Goal: Task Accomplishment & Management: Use online tool/utility

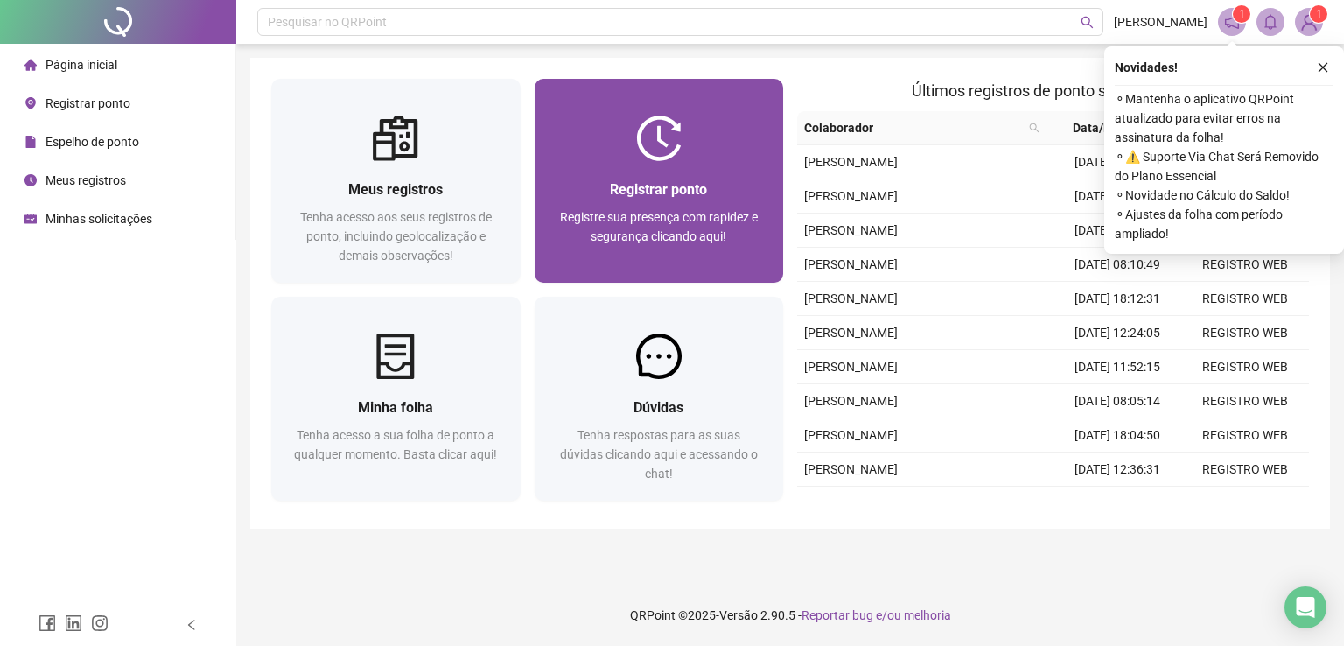
click at [721, 155] on div at bounding box center [659, 139] width 249 height 46
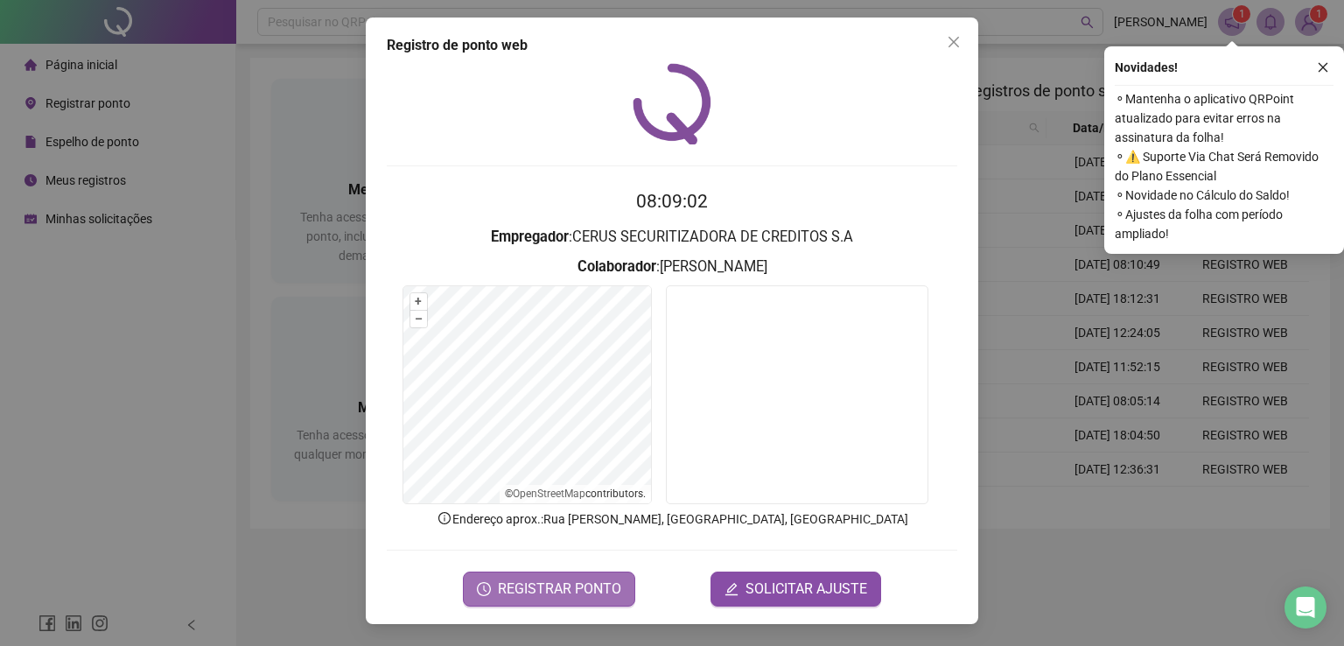
click at [594, 591] on span "REGISTRAR PONTO" at bounding box center [559, 588] width 123 height 21
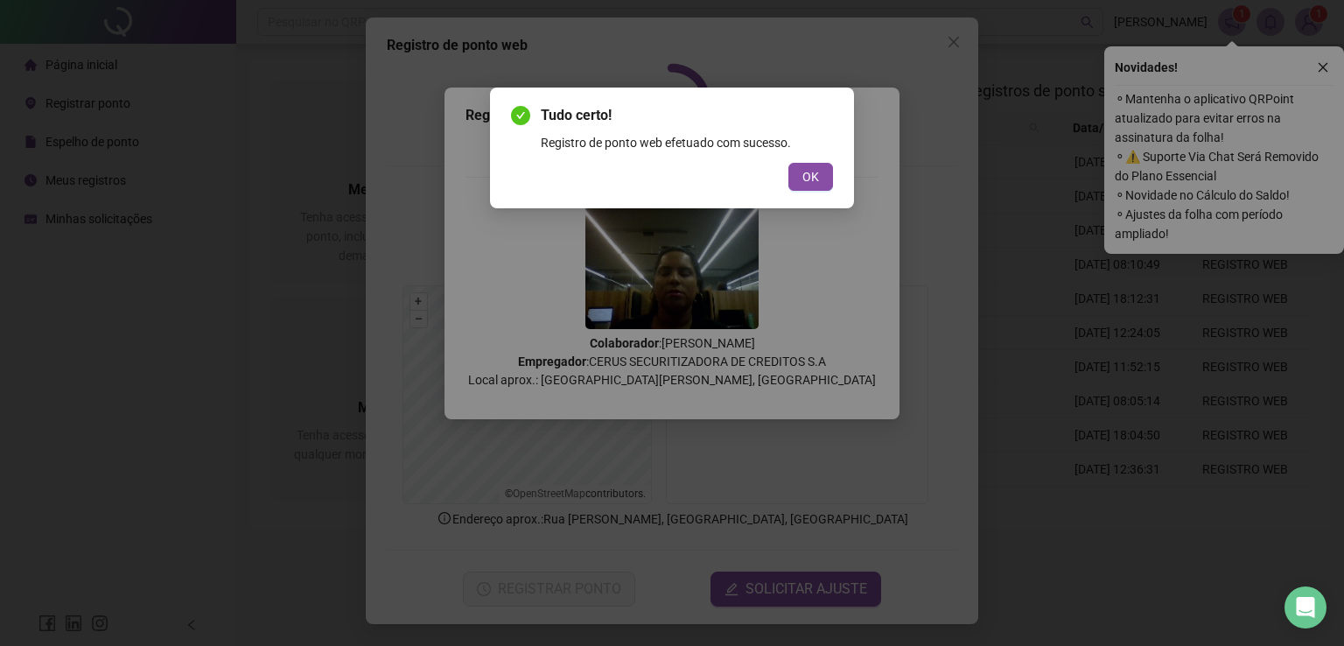
click at [813, 176] on span "OK" at bounding box center [810, 176] width 17 height 19
